Goal: Understand process/instructions: Learn how to perform a task or action

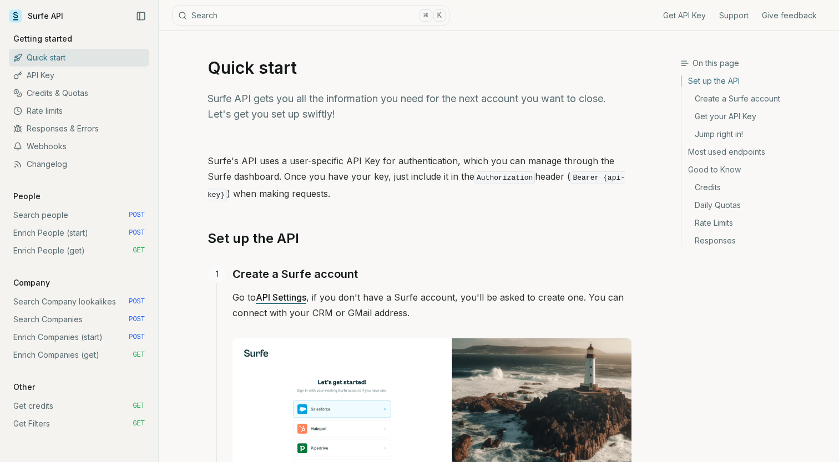
click at [62, 317] on link "Search Companies POST" at bounding box center [79, 320] width 140 height 18
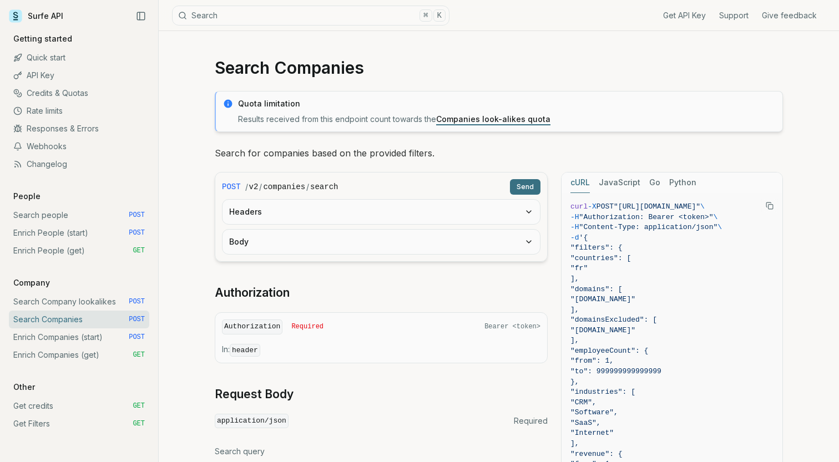
click at [65, 305] on link "Search Company lookalikes POST" at bounding box center [79, 302] width 140 height 18
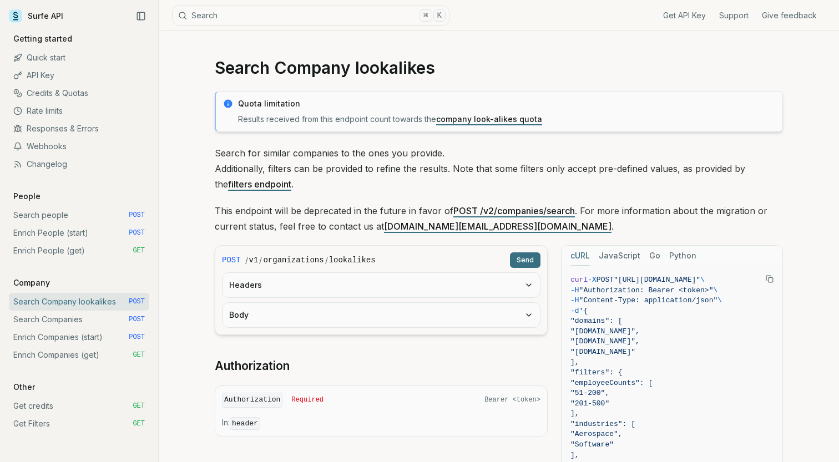
click at [61, 318] on link "Search Companies POST" at bounding box center [79, 320] width 140 height 18
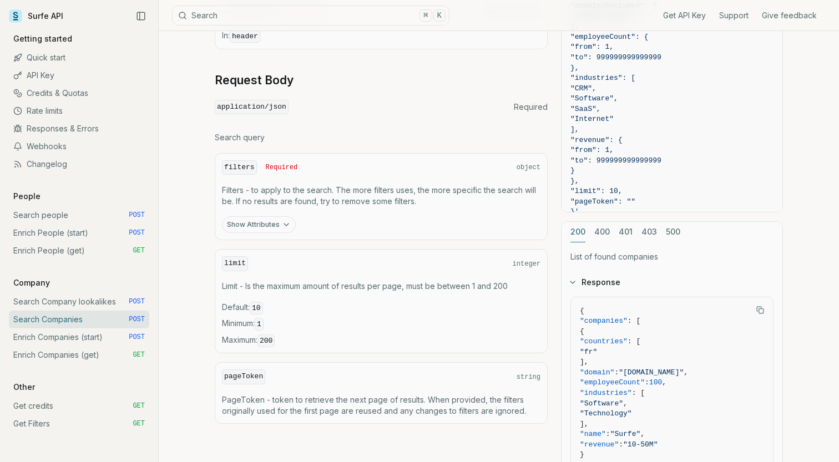
scroll to position [313, 0]
click at [275, 229] on button "Show Attributes" at bounding box center [259, 225] width 74 height 17
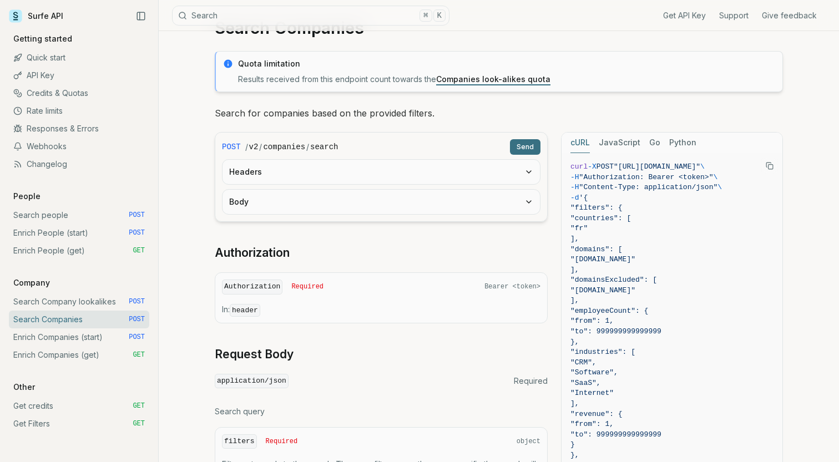
scroll to position [0, 0]
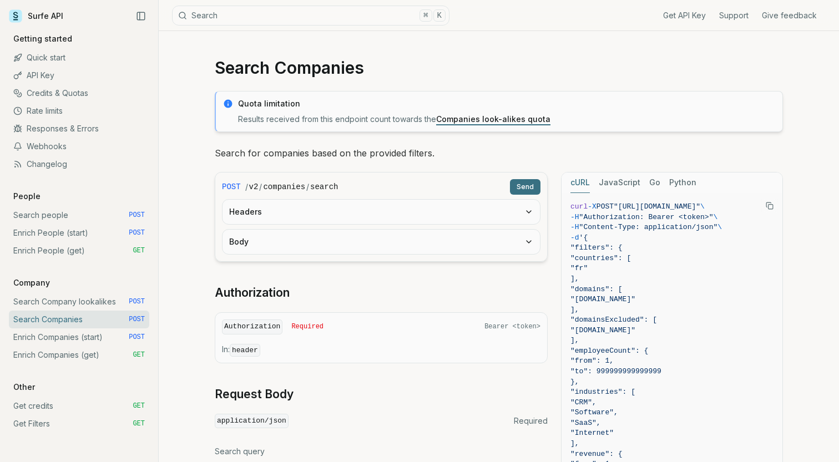
click at [70, 300] on link "Search Company lookalikes POST" at bounding box center [79, 302] width 140 height 18
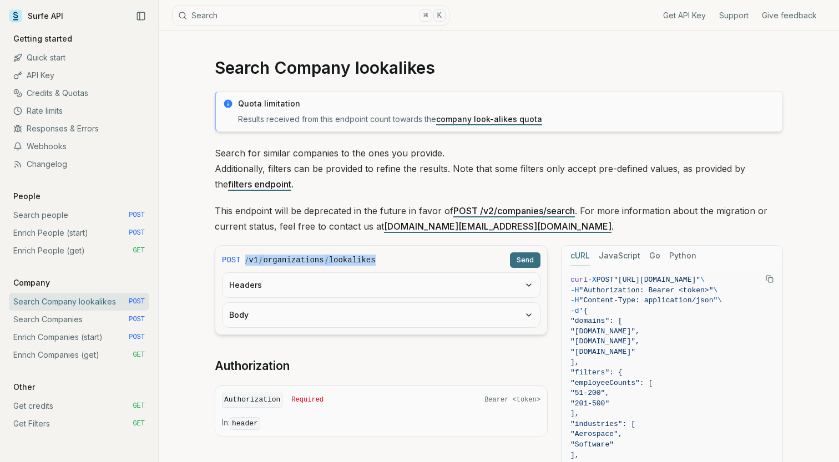
drag, startPoint x: 389, startPoint y: 262, endPoint x: 246, endPoint y: 261, distance: 143.2
click at [246, 261] on div "/ v1 / organizations / lookalikes" at bounding box center [375, 260] width 260 height 11
copy div "/ v1 / organizations / lookalikes"
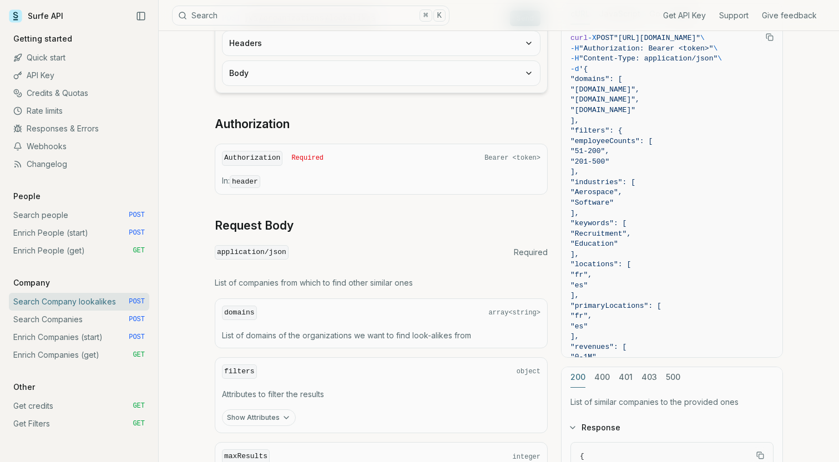
scroll to position [229, 0]
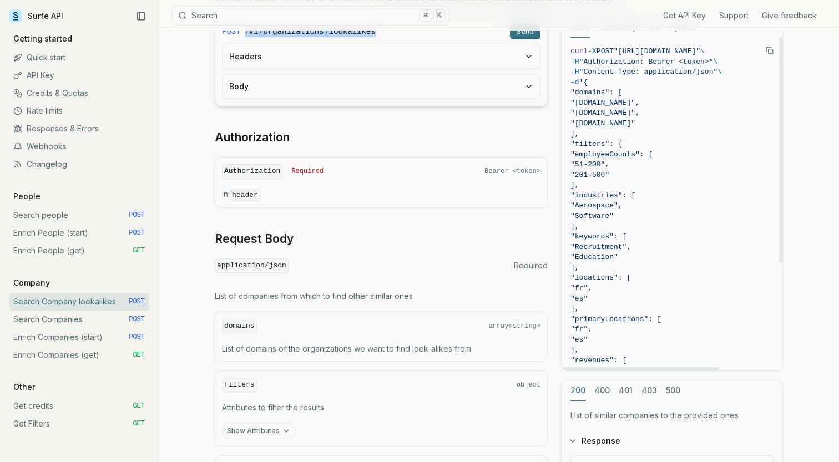
drag, startPoint x: 589, startPoint y: 94, endPoint x: 598, endPoint y: 132, distance: 38.4
click at [598, 132] on code "curl -X POST "[URL][DOMAIN_NAME]" \ -H "Authorization: Bearer <token>" \ -H "Co…" at bounding box center [671, 284] width 203 height 474
copy code ""domains": [ "[DOMAIN_NAME]", "[DOMAIN_NAME]", "[DOMAIN_NAME]" ],"
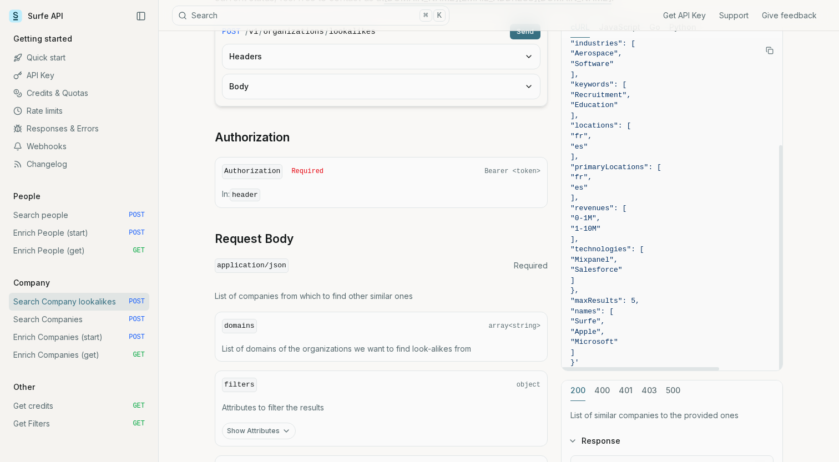
scroll to position [159, 0]
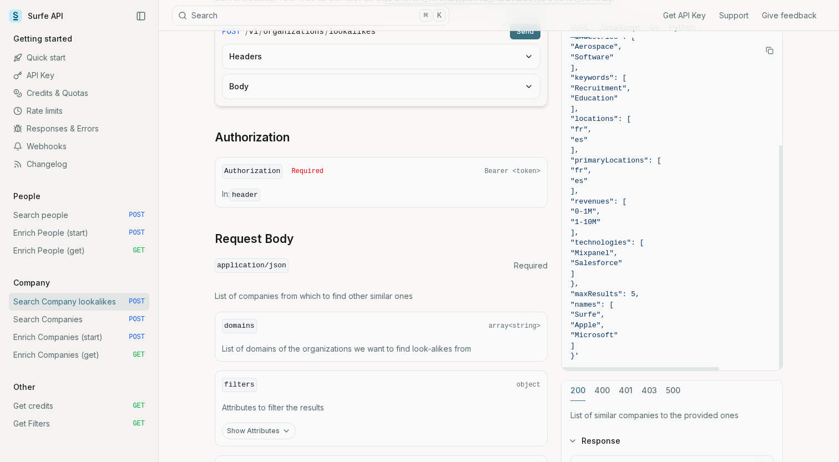
drag, startPoint x: 597, startPoint y: 83, endPoint x: 584, endPoint y: 357, distance: 274.4
click at [584, 357] on code "curl -X POST "[URL][DOMAIN_NAME]" \ -H "Authorization: Bearer <token>" \ -H "Co…" at bounding box center [671, 125] width 203 height 474
copy code "{ "domains": [ "[DOMAIN_NAME]", "[DOMAIN_NAME]", "[DOMAIN_NAME]" ], "filters": …"
click at [79, 320] on link "Search Companies POST" at bounding box center [79, 320] width 140 height 18
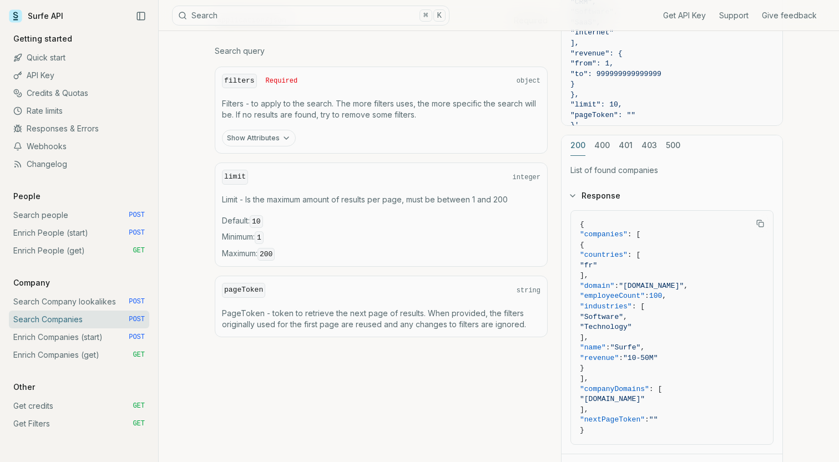
scroll to position [403, 0]
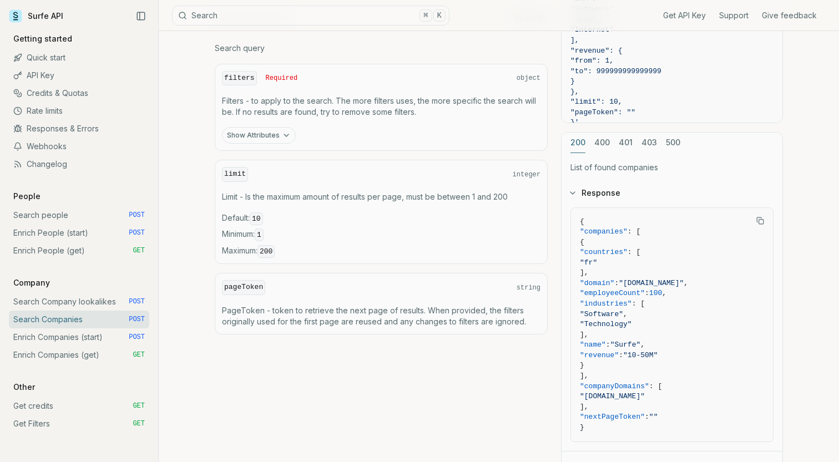
click at [269, 137] on button "Show Attributes" at bounding box center [259, 135] width 74 height 17
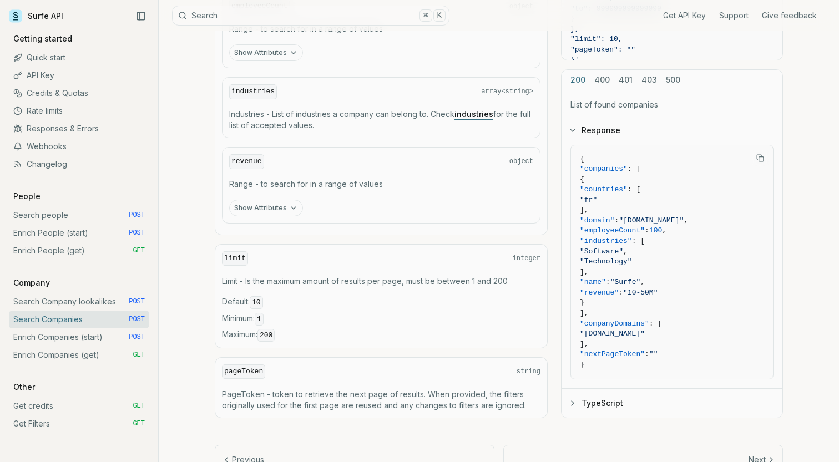
scroll to position [803, 0]
click at [296, 205] on icon "button" at bounding box center [293, 207] width 9 height 9
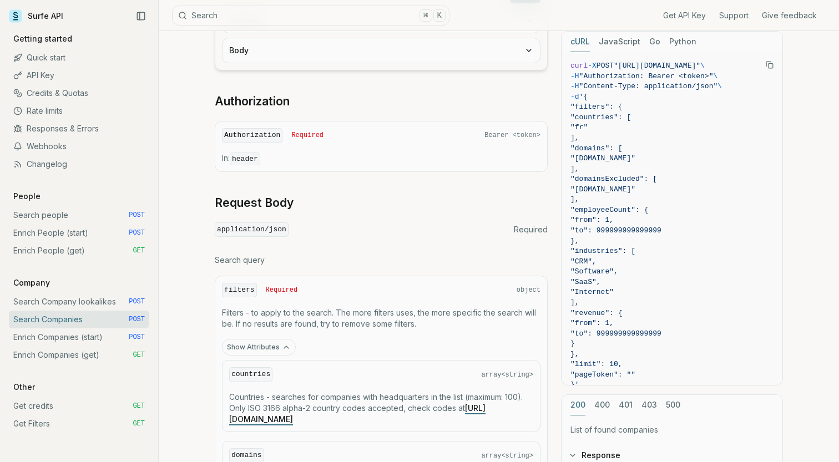
scroll to position [190, 0]
click at [40, 308] on link "Search Company lookalikes POST" at bounding box center [79, 302] width 140 height 18
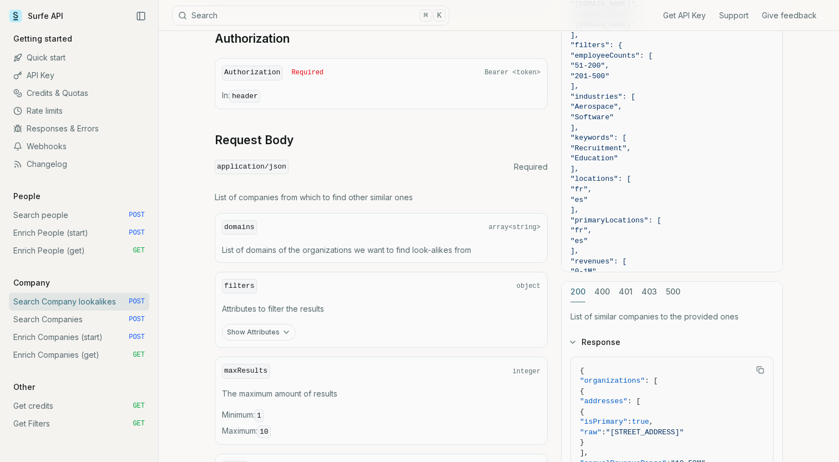
scroll to position [336, 0]
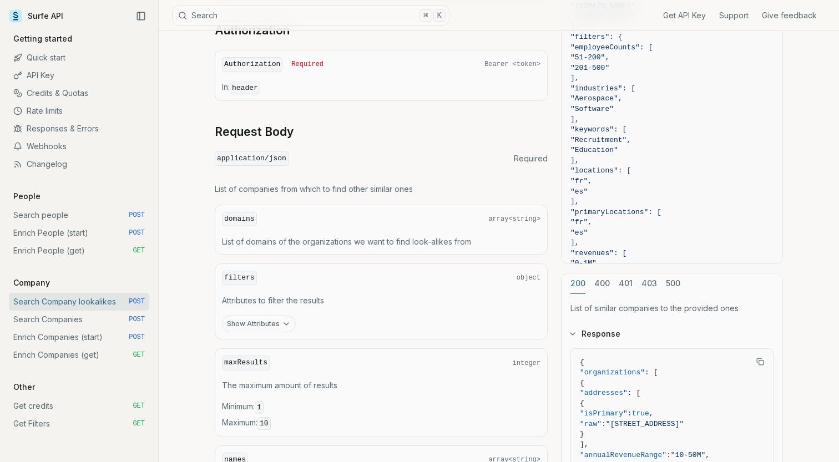
click at [261, 328] on button "Show Attributes" at bounding box center [259, 324] width 74 height 17
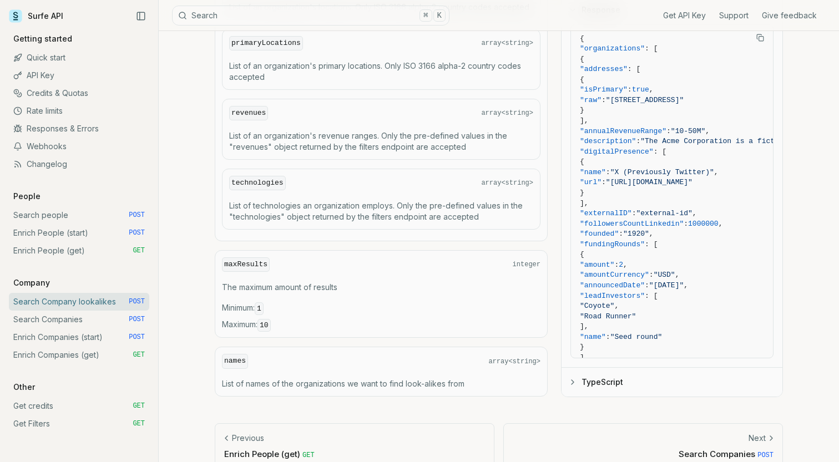
scroll to position [921, 0]
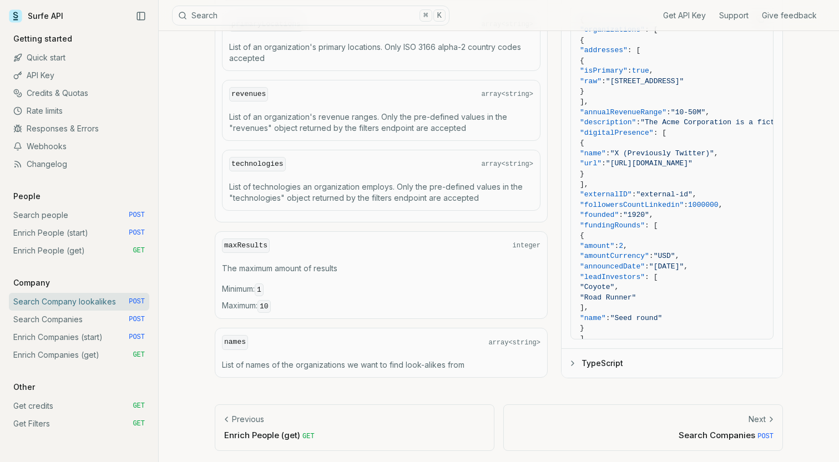
click at [68, 212] on link "Search people POST" at bounding box center [79, 215] width 140 height 18
